Goal: Transaction & Acquisition: Purchase product/service

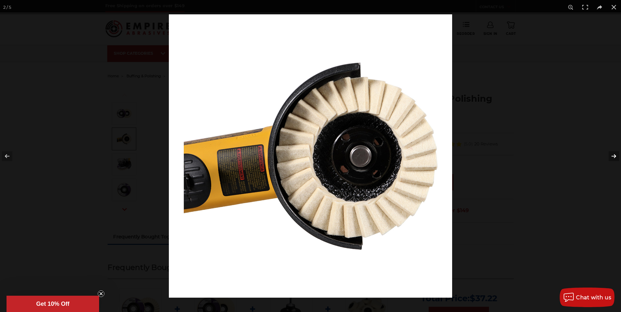
click at [615, 154] on button at bounding box center [609, 156] width 23 height 33
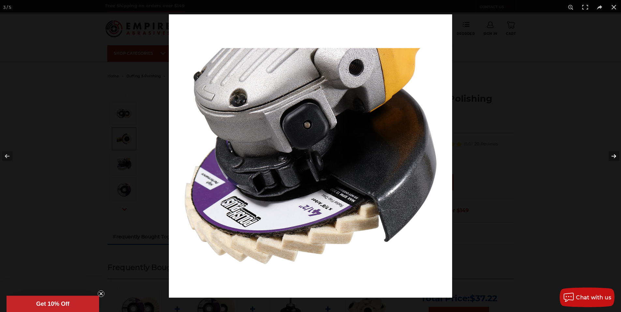
click at [615, 154] on button at bounding box center [609, 156] width 23 height 33
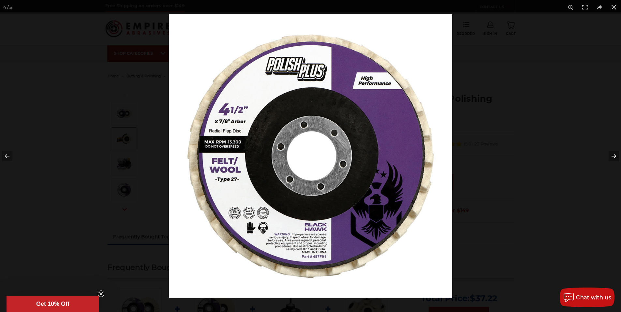
click at [615, 154] on button at bounding box center [609, 156] width 23 height 33
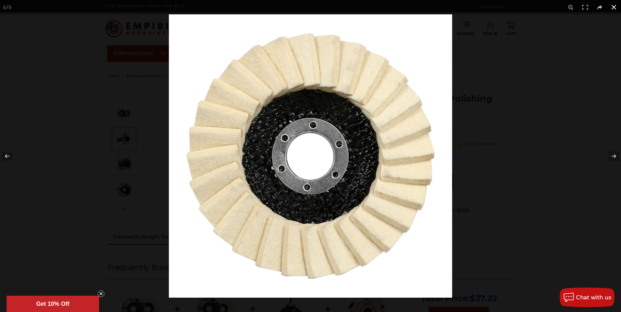
click at [614, 7] on button at bounding box center [613, 7] width 14 height 14
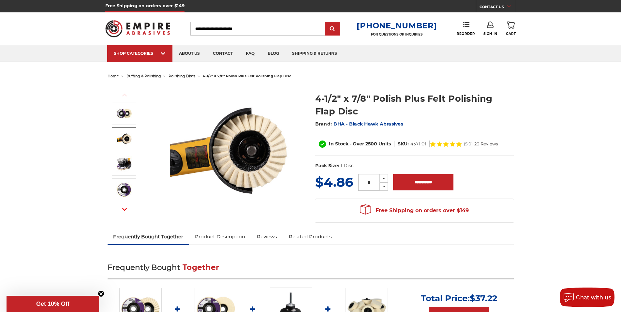
scroll to position [163, 0]
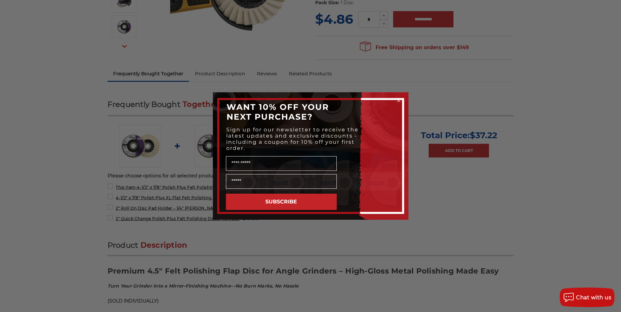
click at [400, 100] on circle "Close dialog" at bounding box center [398, 100] width 6 height 6
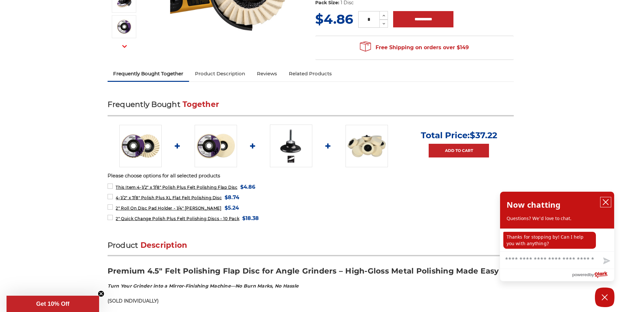
click at [606, 202] on icon "close chatbox" at bounding box center [605, 201] width 5 height 5
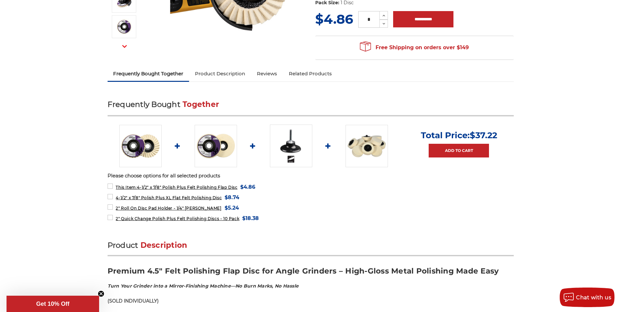
click at [217, 154] on img at bounding box center [215, 146] width 42 height 42
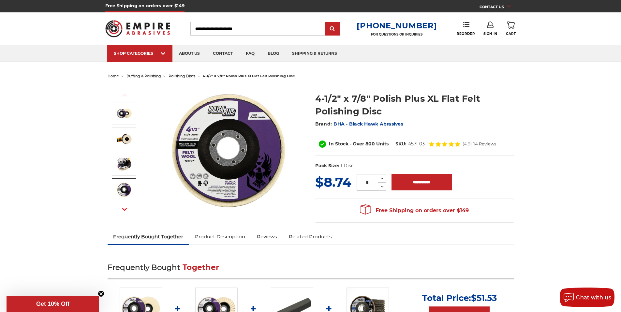
scroll to position [163, 0]
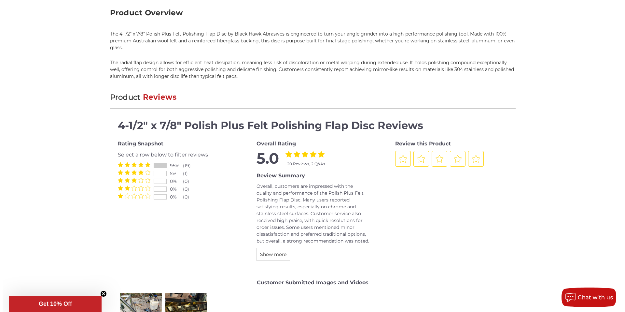
scroll to position [923, 0]
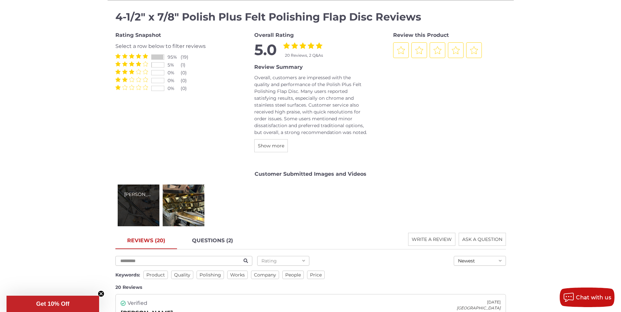
click at [143, 208] on div "[PERSON_NAME]" at bounding box center [139, 205] width 42 height 42
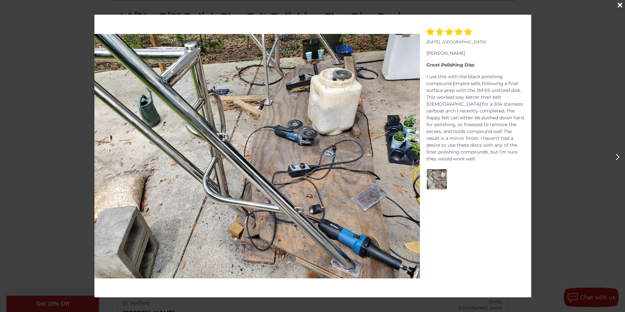
click at [617, 156] on icon "Next" at bounding box center [618, 156] width 4 height 7
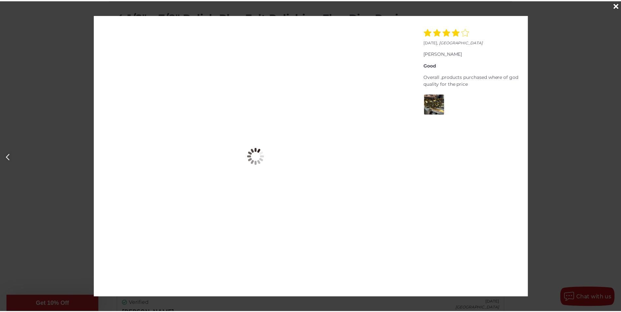
scroll to position [0, 625]
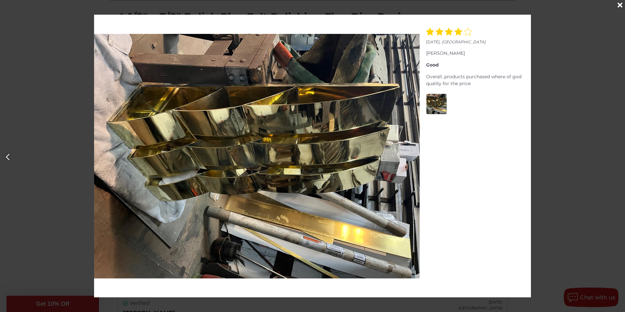
click at [620, 3] on div "Close" at bounding box center [620, 5] width 10 height 10
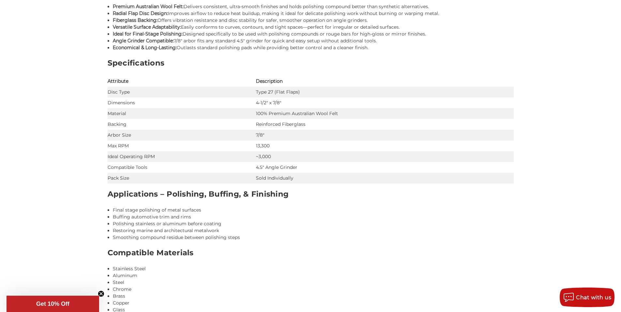
scroll to position [0, 0]
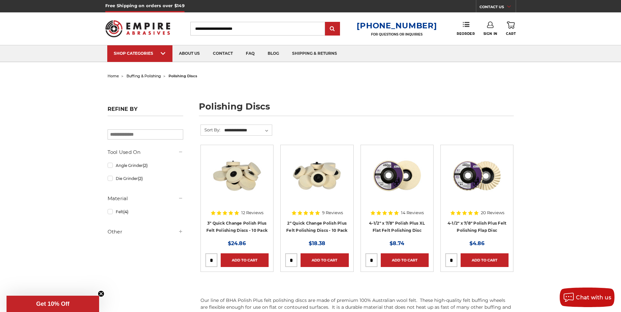
scroll to position [108, 0]
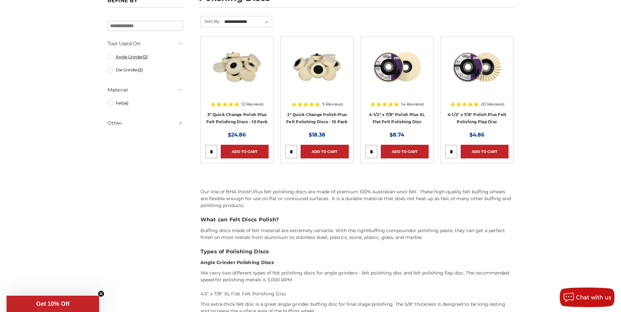
click at [124, 59] on link "Angle Grinder (2)" at bounding box center [146, 56] width 76 height 11
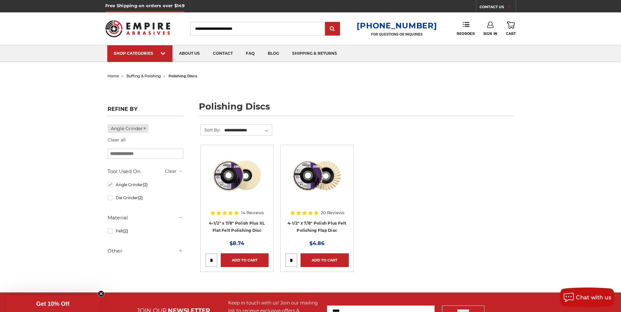
scroll to position [109, 0]
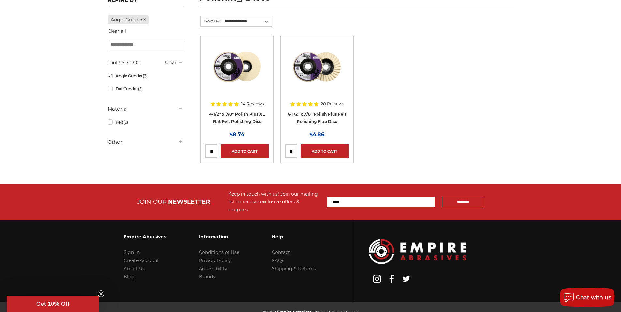
click at [110, 90] on link "Die Grinder (2)" at bounding box center [146, 88] width 76 height 11
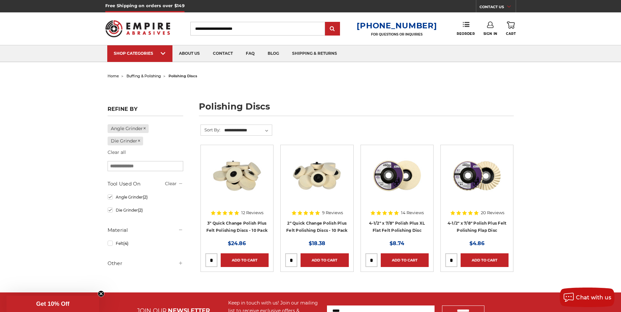
scroll to position [54, 0]
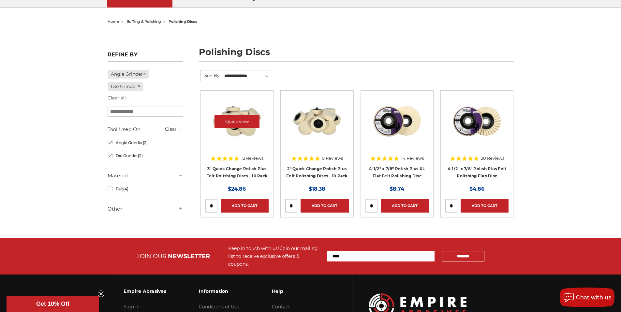
click at [232, 135] on img at bounding box center [237, 121] width 52 height 52
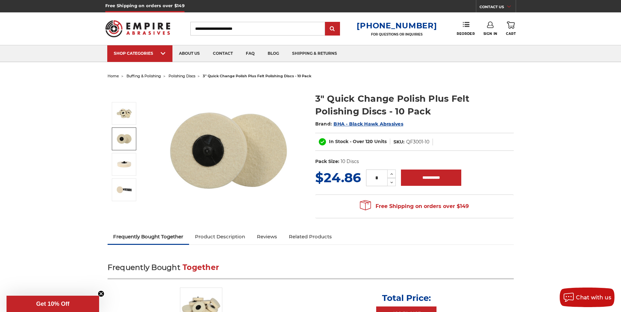
click at [124, 139] on img at bounding box center [124, 139] width 16 height 16
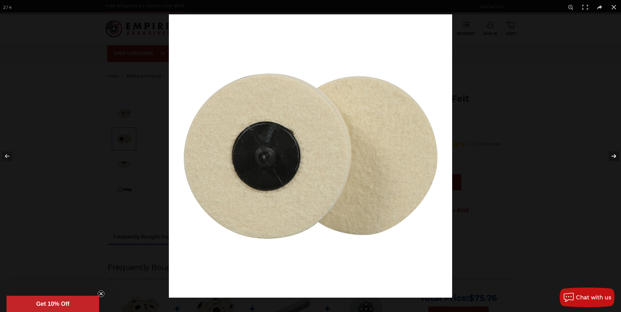
click at [616, 157] on button at bounding box center [609, 156] width 23 height 33
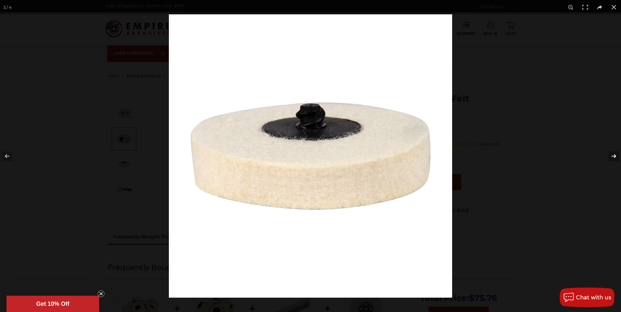
click at [614, 154] on button at bounding box center [609, 156] width 23 height 33
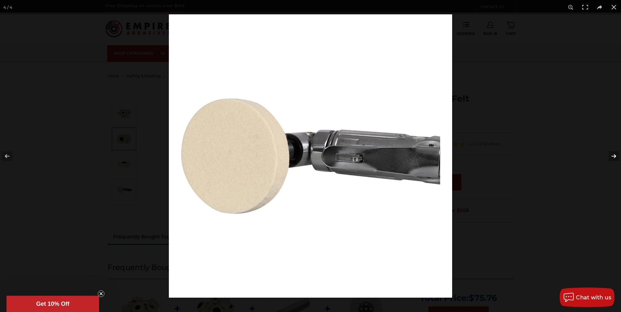
click at [614, 154] on button at bounding box center [609, 156] width 23 height 33
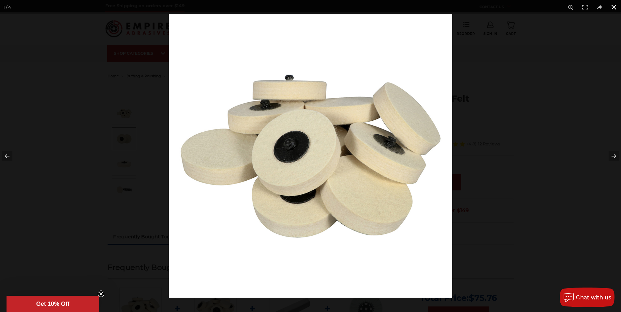
click at [613, 5] on button at bounding box center [613, 7] width 14 height 14
